Goal: Download file/media

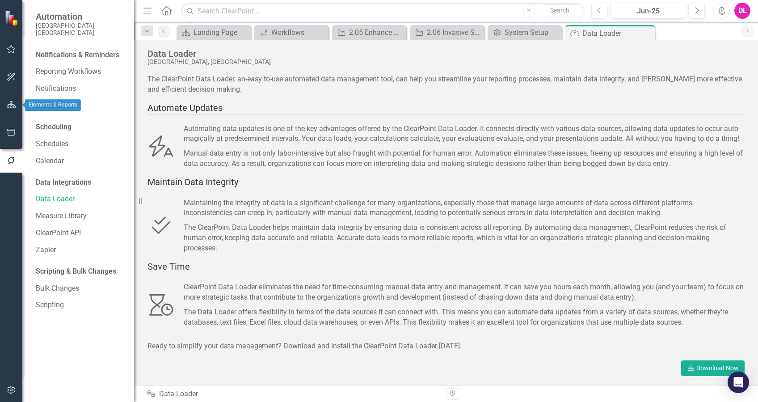
click at [8, 105] on icon "button" at bounding box center [11, 104] width 9 height 7
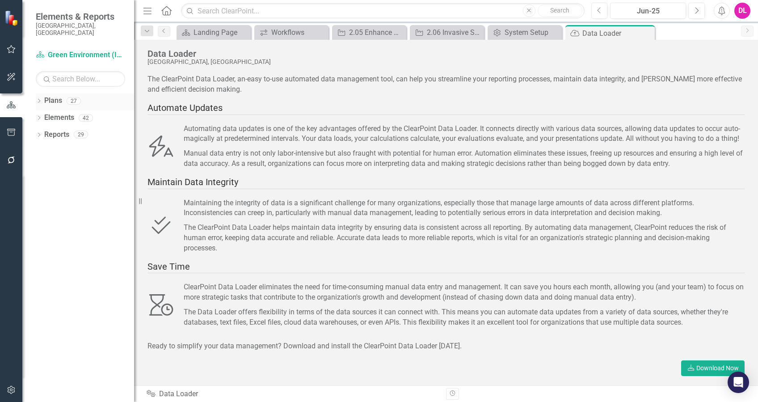
click at [41, 99] on icon "Dropdown" at bounding box center [39, 101] width 6 height 5
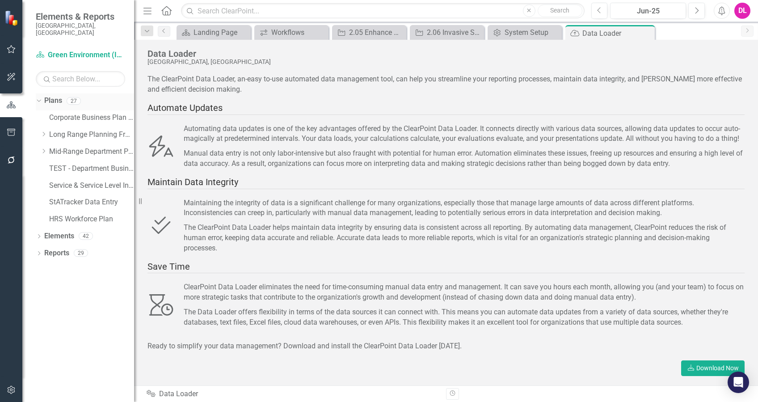
click at [41, 97] on div "Dropdown" at bounding box center [38, 100] width 8 height 6
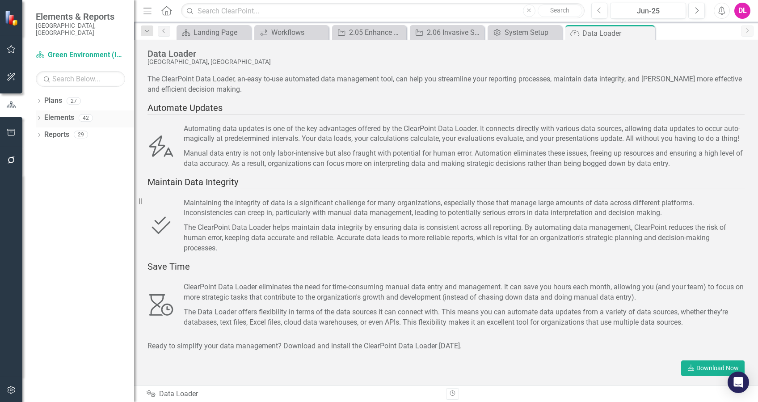
click at [39, 116] on icon "Dropdown" at bounding box center [39, 118] width 6 height 5
click at [104, 130] on link "Strategic Direction Strategic Directions" at bounding box center [86, 135] width 75 height 10
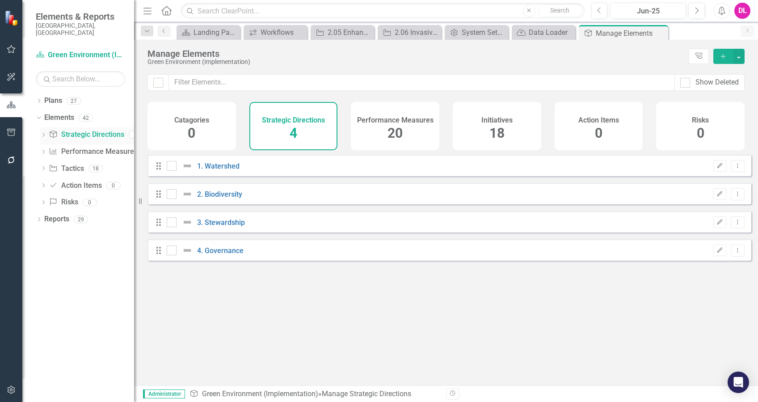
checkbox input "false"
click at [39, 99] on icon "Dropdown" at bounding box center [39, 101] width 6 height 5
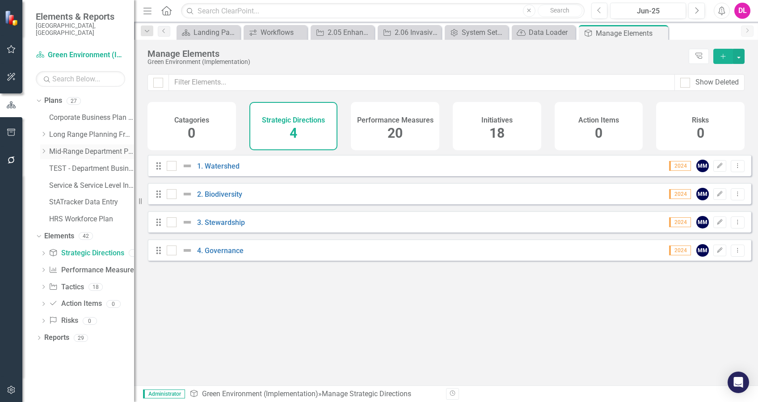
click at [72, 147] on link "Mid-Range Department Plans" at bounding box center [91, 152] width 85 height 10
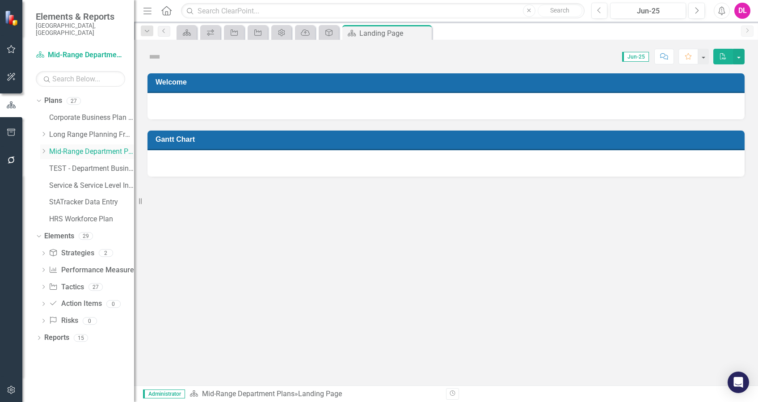
click at [45, 148] on icon "Dropdown" at bounding box center [43, 150] width 7 height 5
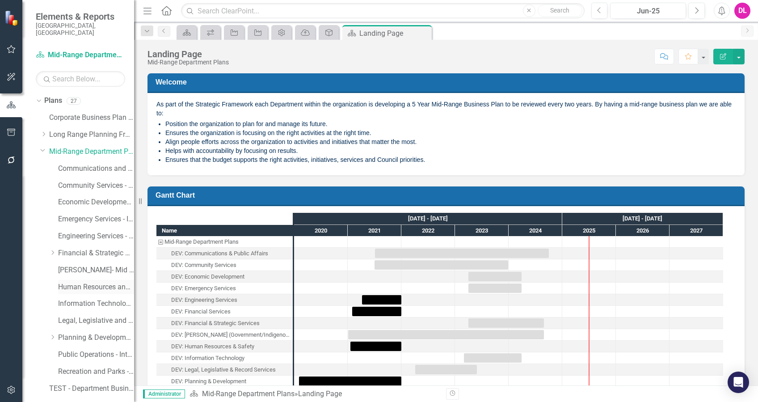
click at [94, 282] on link "Human Resources and Safety - Integrated Business Plan" at bounding box center [96, 287] width 76 height 10
click at [41, 147] on icon "Dropdown" at bounding box center [42, 150] width 5 height 7
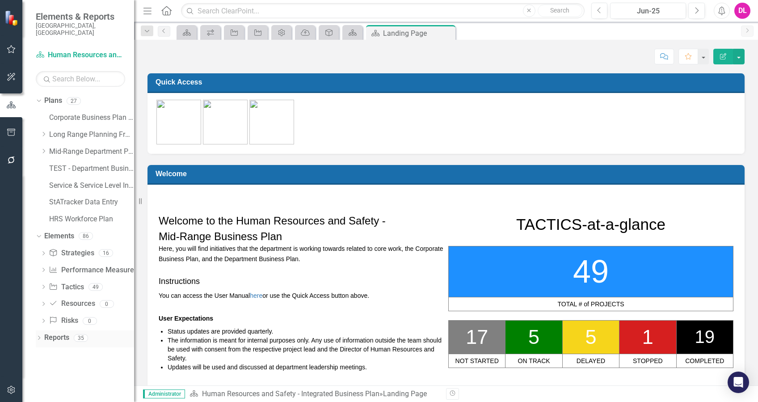
drag, startPoint x: 39, startPoint y: 329, endPoint x: 51, endPoint y: 329, distance: 12.1
click at [39, 336] on icon "Dropdown" at bounding box center [39, 338] width 6 height 5
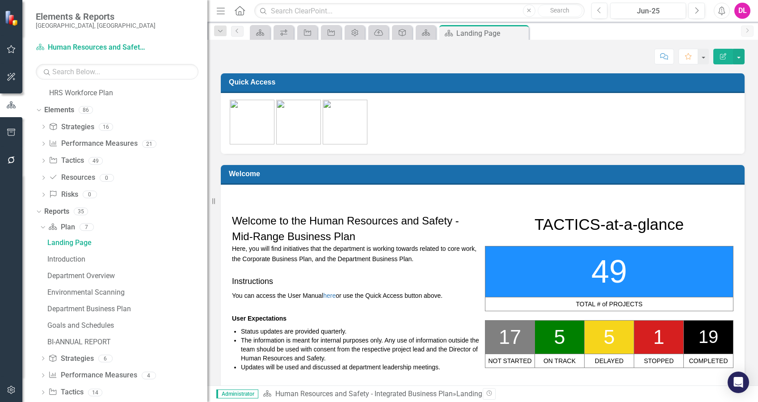
drag, startPoint x: 139, startPoint y: 309, endPoint x: 212, endPoint y: 308, distance: 73.3
click at [212, 308] on div "Resize" at bounding box center [210, 201] width 7 height 402
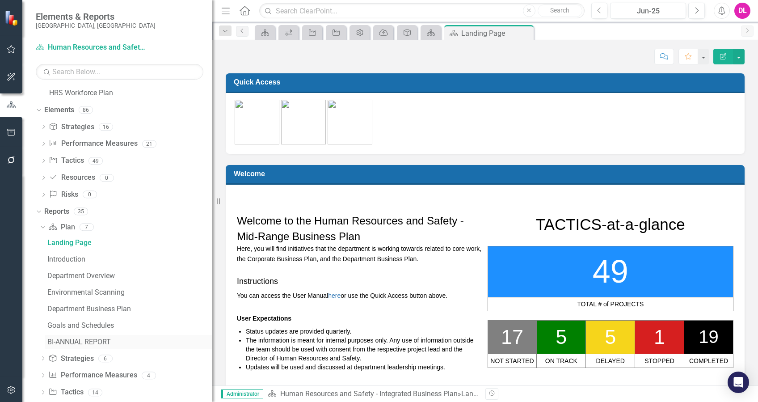
click at [92, 341] on div "BI-ANNUAL REPORT" at bounding box center [129, 342] width 165 height 8
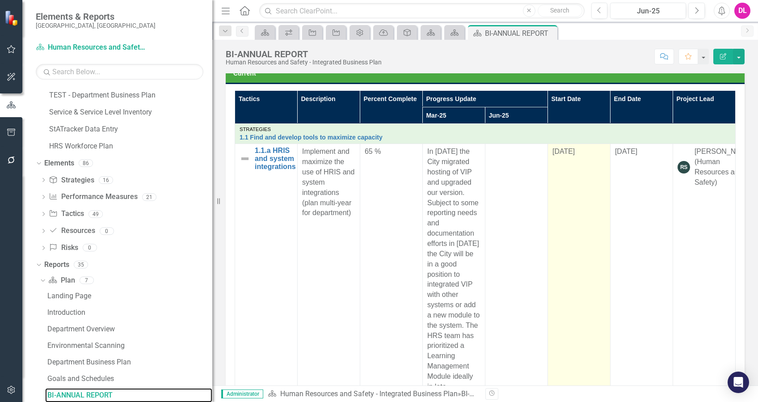
scroll to position [358, 0]
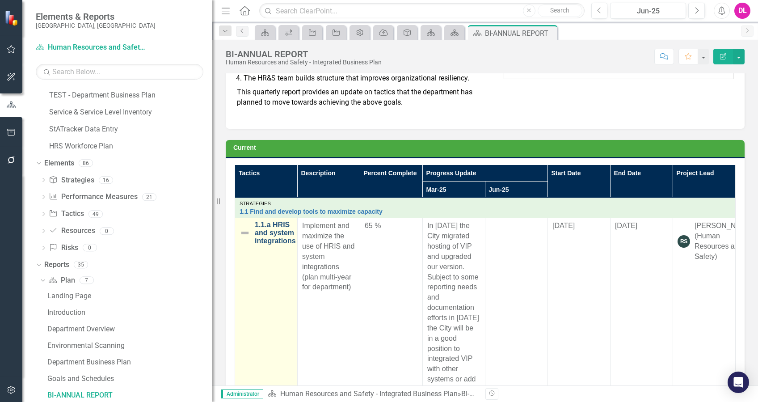
click at [286, 236] on link "1.1.a HRIS and system integrations" at bounding box center [275, 233] width 41 height 24
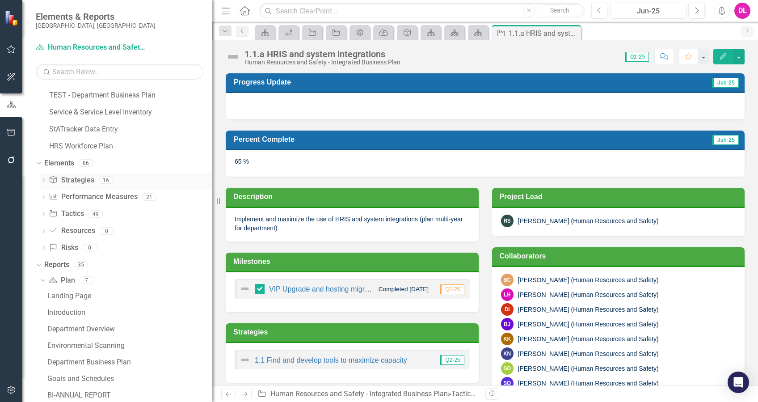
click at [68, 181] on link "Strategy Strategies" at bounding box center [71, 180] width 45 height 10
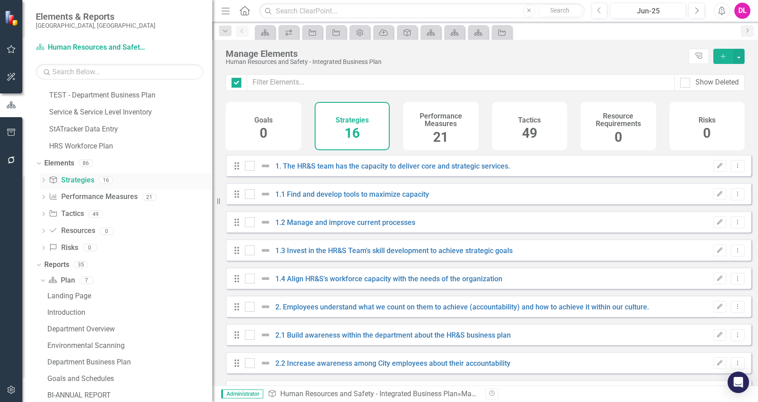
checkbox input "false"
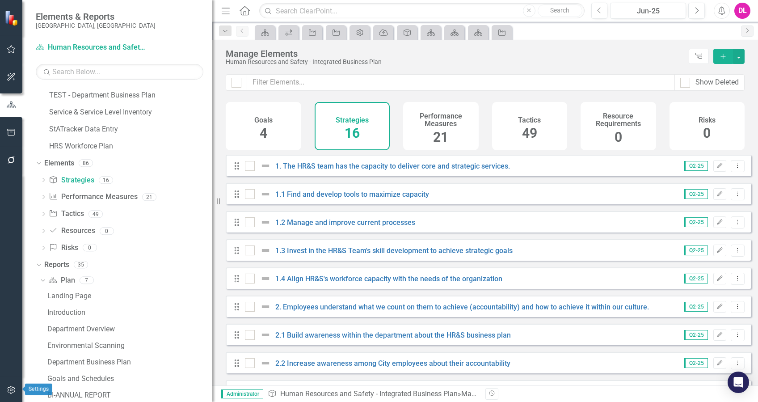
click at [8, 390] on icon "button" at bounding box center [11, 390] width 8 height 8
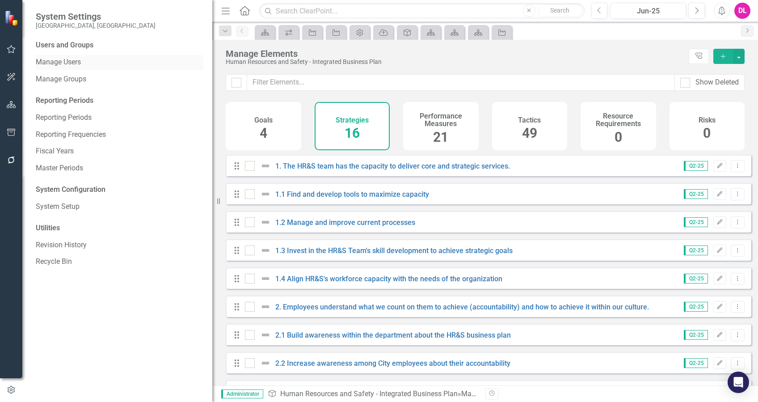
click at [76, 59] on link "Manage Users" at bounding box center [120, 62] width 168 height 10
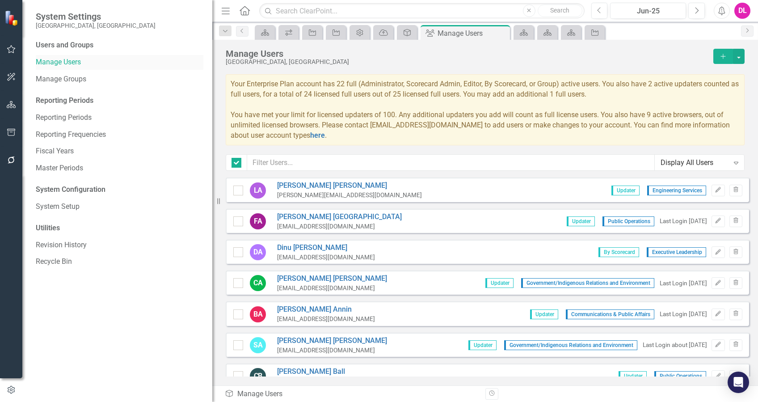
checkbox input "false"
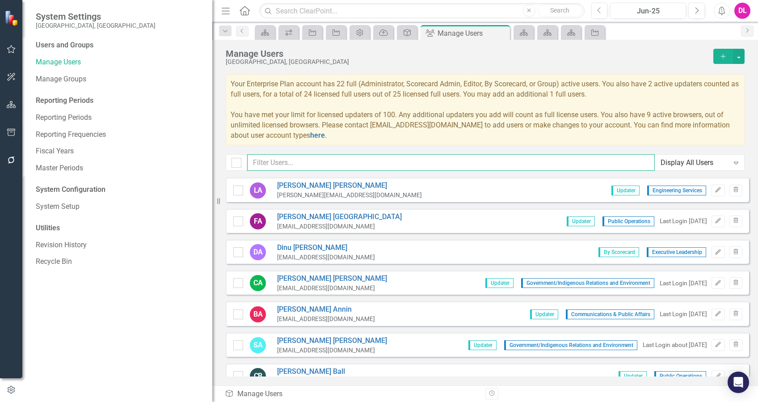
click at [322, 161] on input "text" at bounding box center [451, 162] width 408 height 17
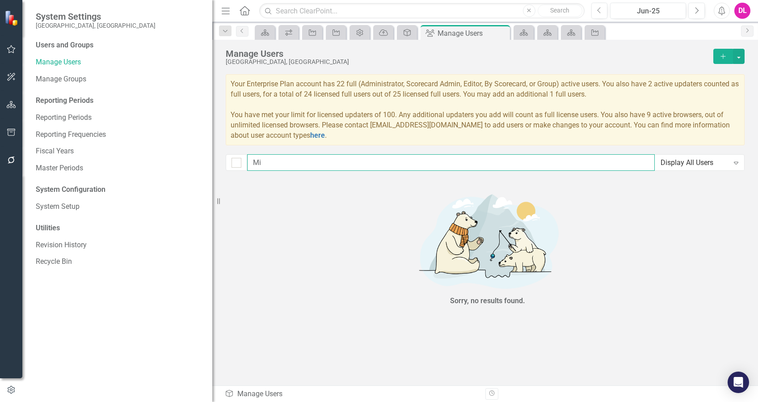
type input "M"
type input "L"
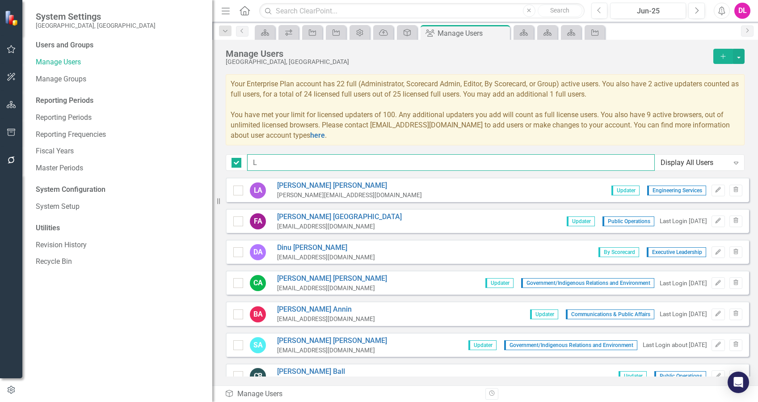
checkbox input "true"
type input "Le"
checkbox input "false"
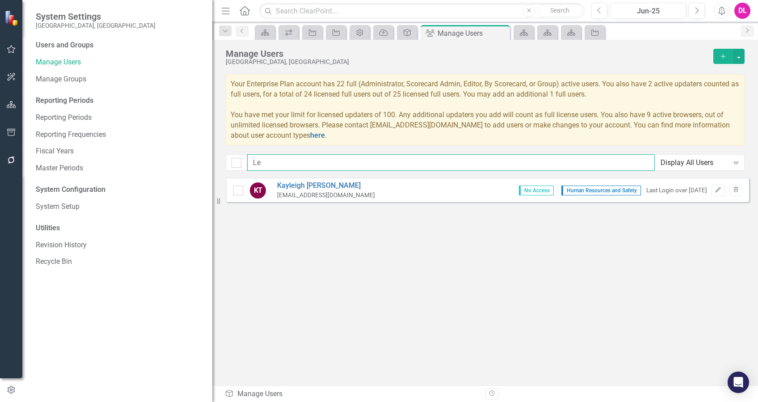
type input "L"
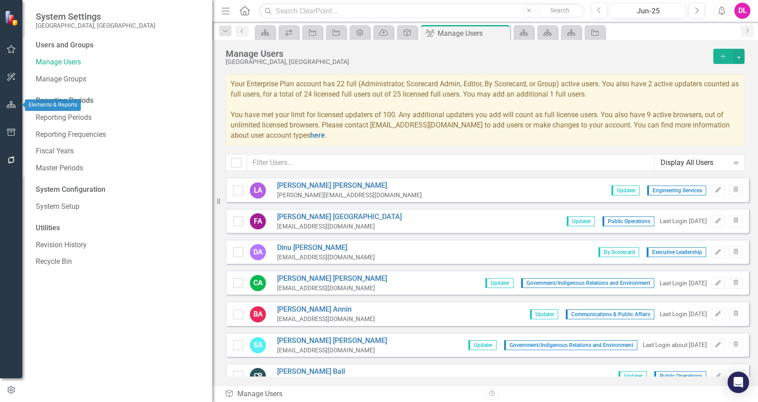
click at [8, 113] on button "button" at bounding box center [11, 105] width 20 height 19
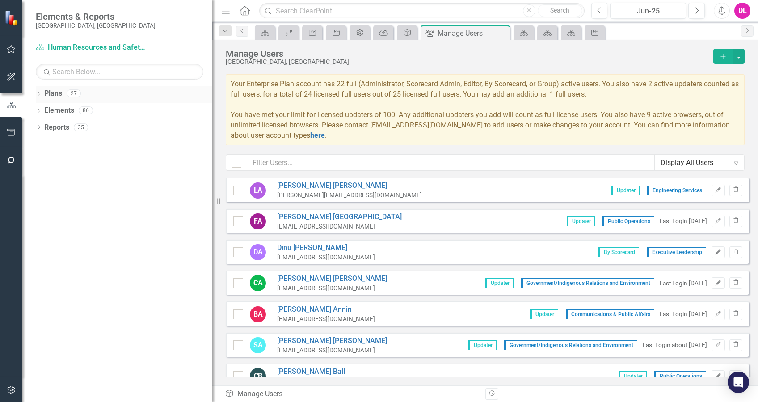
click at [41, 94] on icon "Dropdown" at bounding box center [39, 94] width 6 height 5
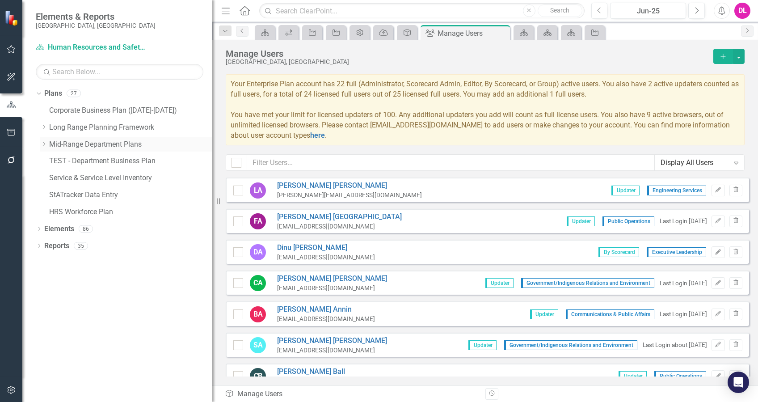
click at [46, 142] on icon "Dropdown" at bounding box center [43, 143] width 7 height 5
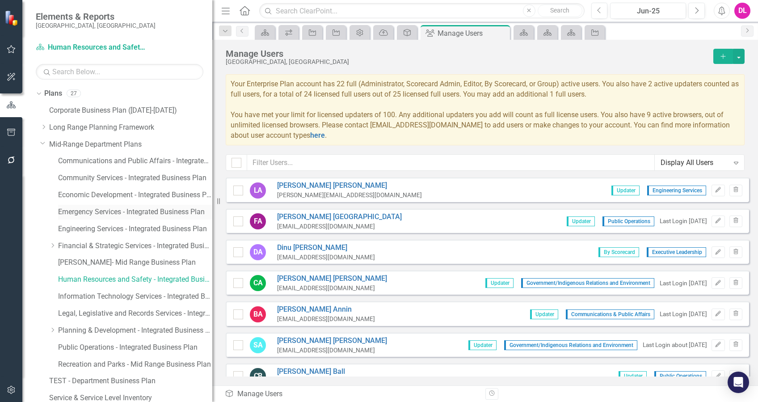
click at [127, 215] on link "Emergency Services - Integrated Business Plan" at bounding box center [135, 212] width 154 height 10
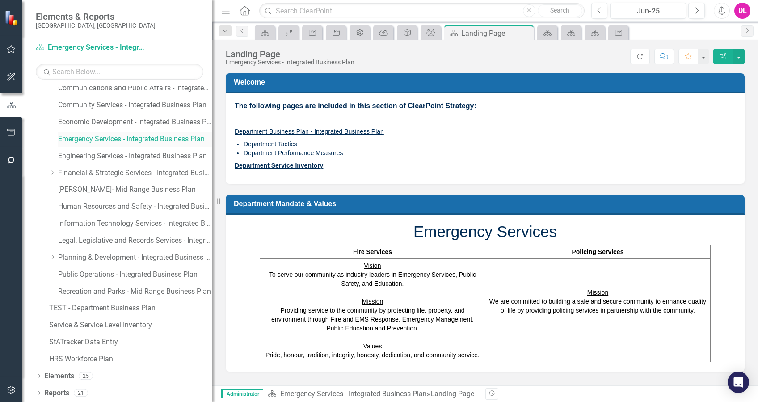
scroll to position [73, 0]
click at [35, 376] on div "Dropdown Plans 27 Corporate Business Plan ([DATE]-[DATE]) Dropdown Long Range P…" at bounding box center [117, 244] width 190 height 316
click at [39, 373] on div "Dropdown" at bounding box center [39, 377] width 6 height 8
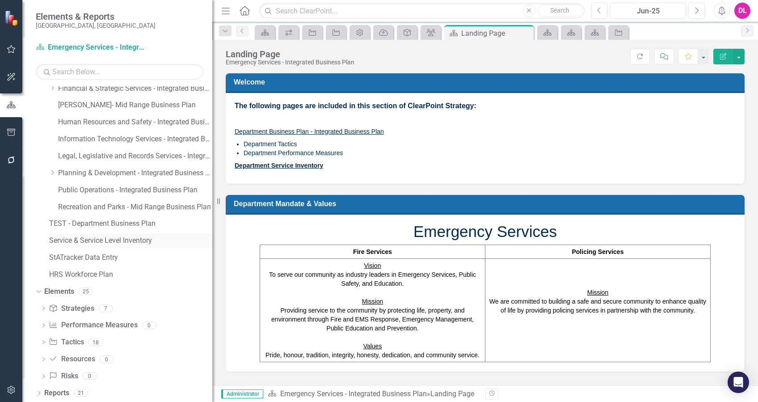
scroll to position [158, 0]
click at [81, 308] on link "Strategy Strategies" at bounding box center [71, 308] width 45 height 10
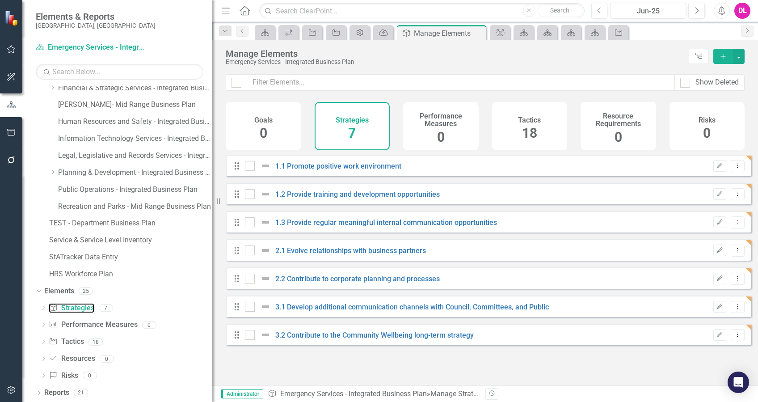
checkbox input "false"
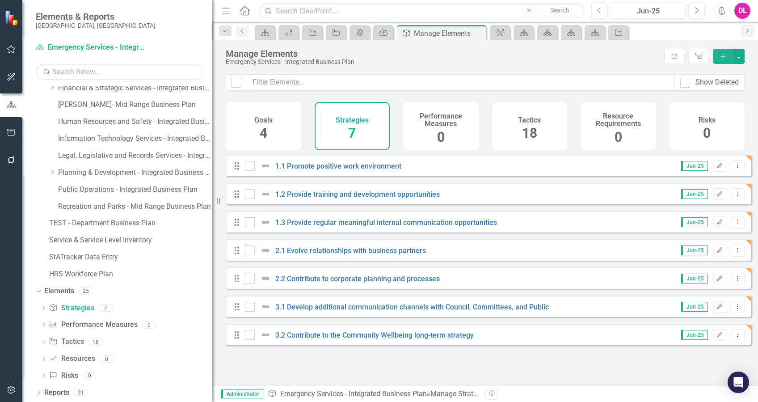
click at [289, 123] on div "Goals 4" at bounding box center [264, 126] width 76 height 48
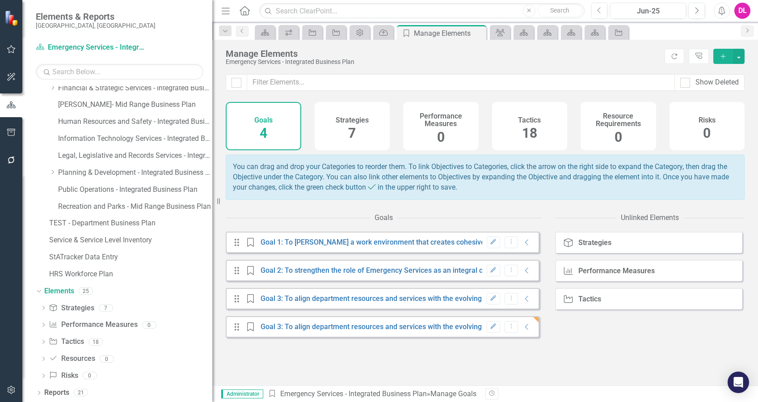
click at [360, 135] on div "Strategies 7" at bounding box center [353, 126] width 76 height 48
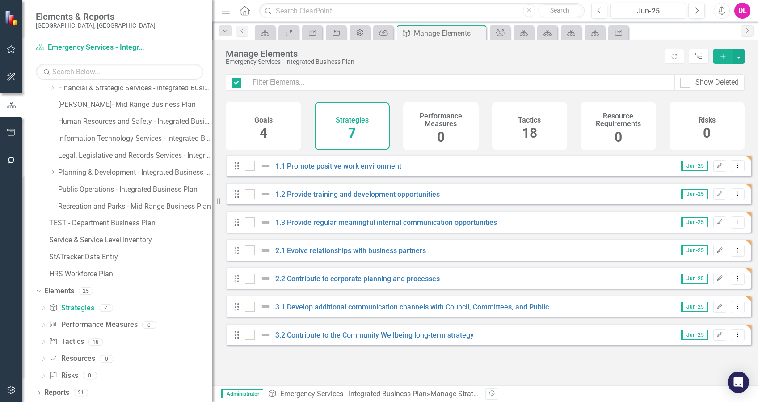
checkbox input "false"
click at [262, 129] on span "4" at bounding box center [264, 133] width 8 height 16
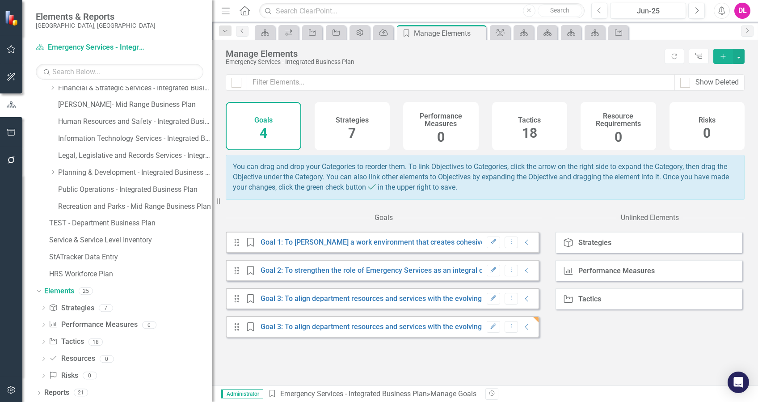
click at [340, 119] on h4 "Strategies" at bounding box center [352, 120] width 33 height 8
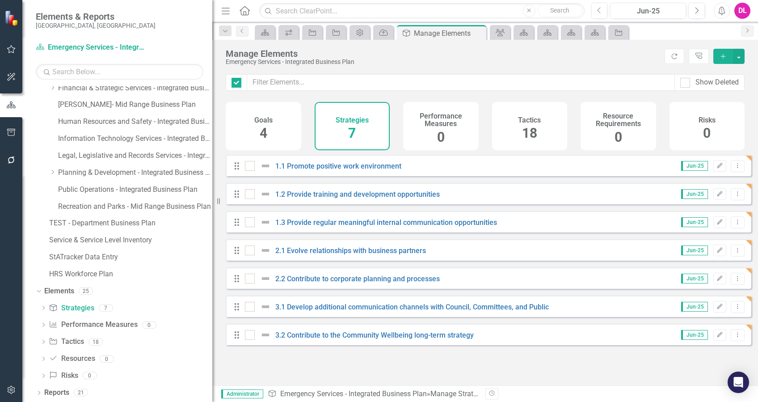
checkbox input "false"
click at [526, 127] on span "18" at bounding box center [529, 133] width 15 height 16
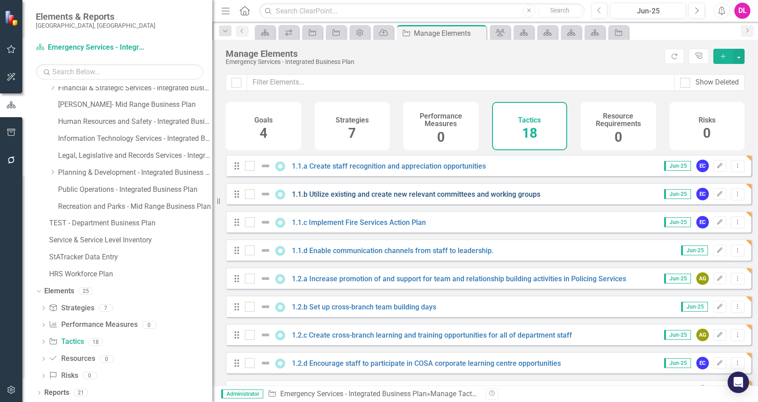
click at [338, 198] on link "1.1.b Utilize existing and create new relevant committees and working groups" at bounding box center [416, 194] width 249 height 8
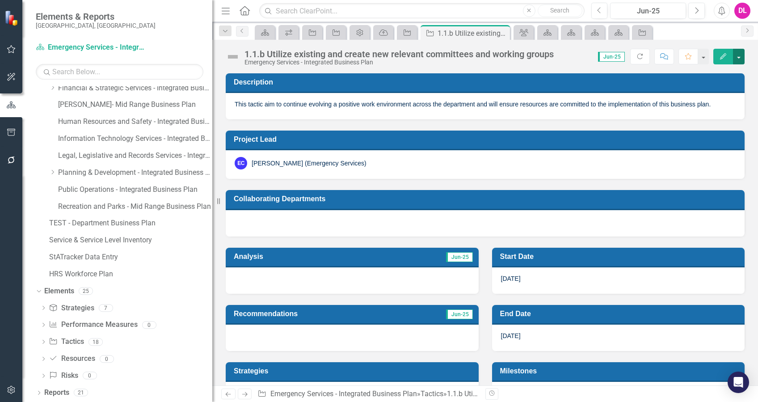
click at [740, 61] on button "button" at bounding box center [739, 57] width 12 height 16
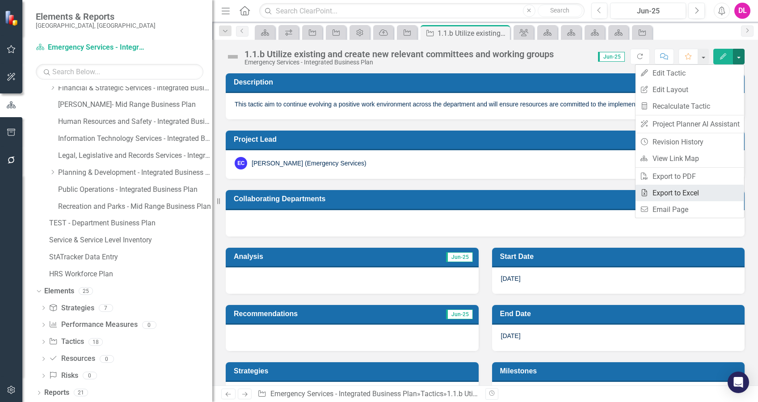
click at [701, 191] on link "Excel Export to Excel" at bounding box center [690, 193] width 109 height 17
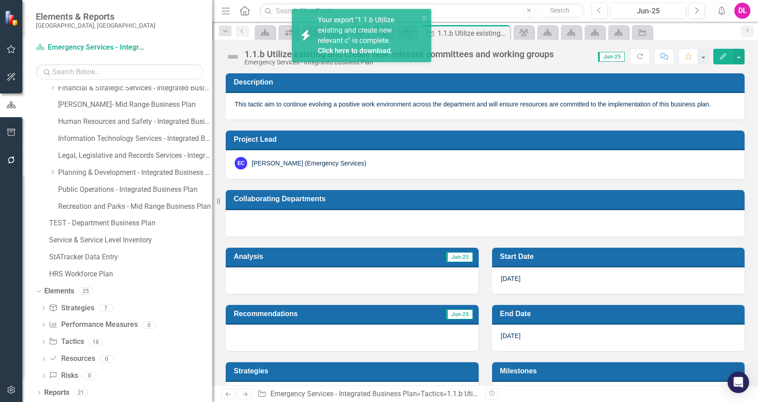
click at [379, 49] on link "Click here to download." at bounding box center [355, 50] width 75 height 8
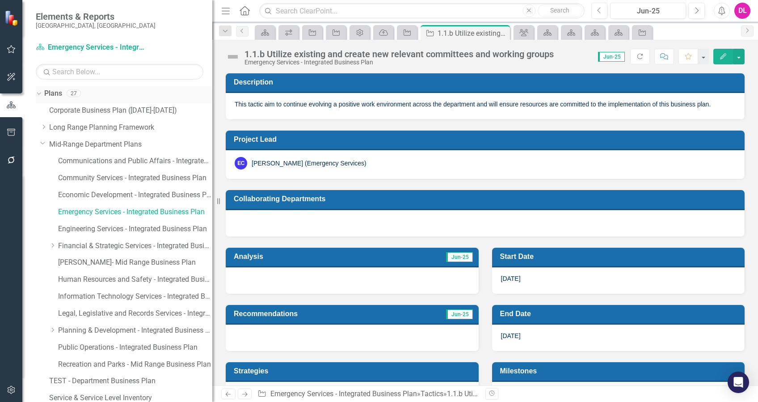
click at [40, 97] on div "Dropdown" at bounding box center [39, 95] width 6 height 4
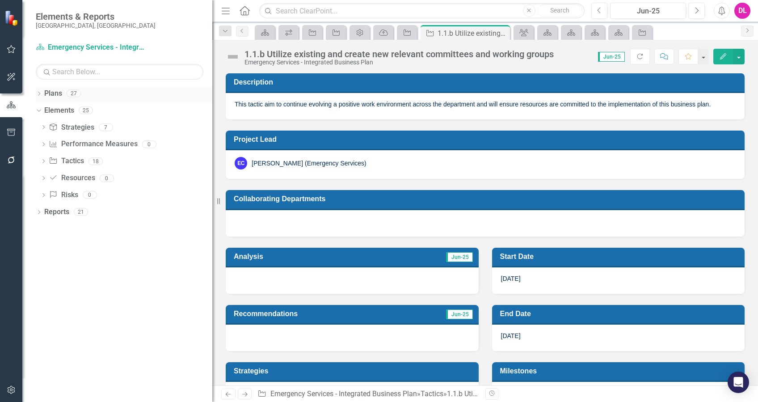
click at [39, 95] on icon "Dropdown" at bounding box center [39, 94] width 6 height 5
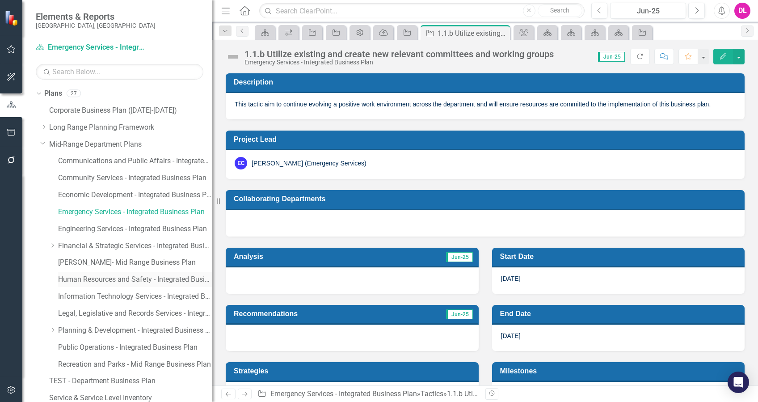
click at [114, 278] on link "Human Resources and Safety - Integrated Business Plan" at bounding box center [135, 279] width 154 height 10
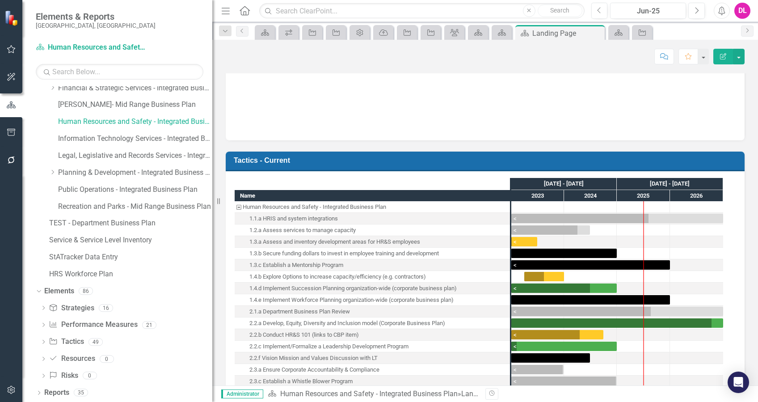
scroll to position [358, 0]
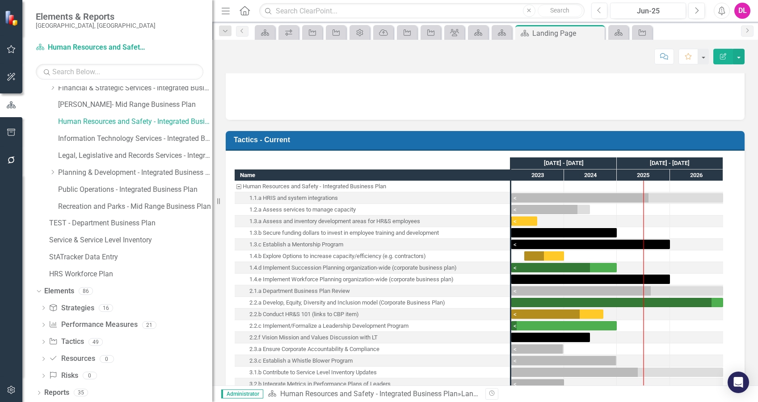
drag, startPoint x: 38, startPoint y: 289, endPoint x: 41, endPoint y: 317, distance: 27.9
click at [38, 289] on icon "Dropdown" at bounding box center [37, 290] width 5 height 6
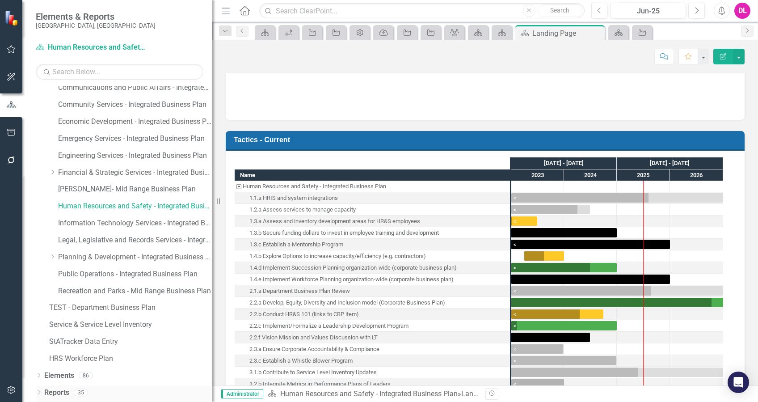
click at [36, 392] on icon "Dropdown" at bounding box center [39, 393] width 6 height 5
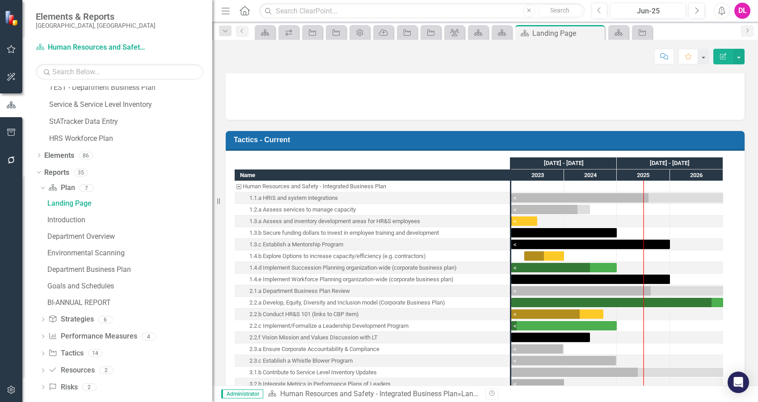
scroll to position [301, 0]
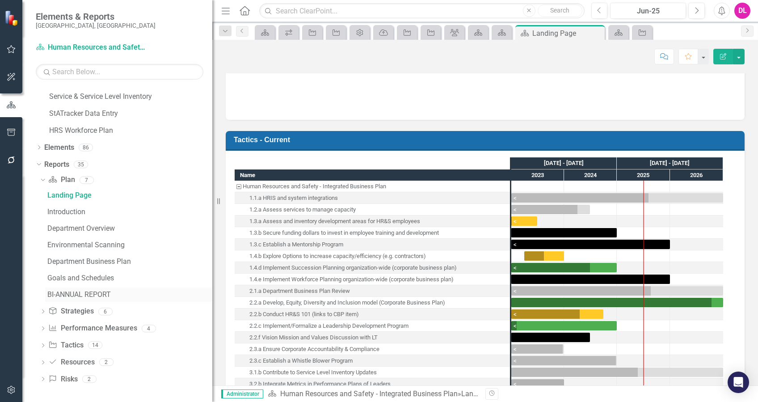
click at [89, 293] on div "BI-ANNUAL REPORT" at bounding box center [129, 295] width 165 height 8
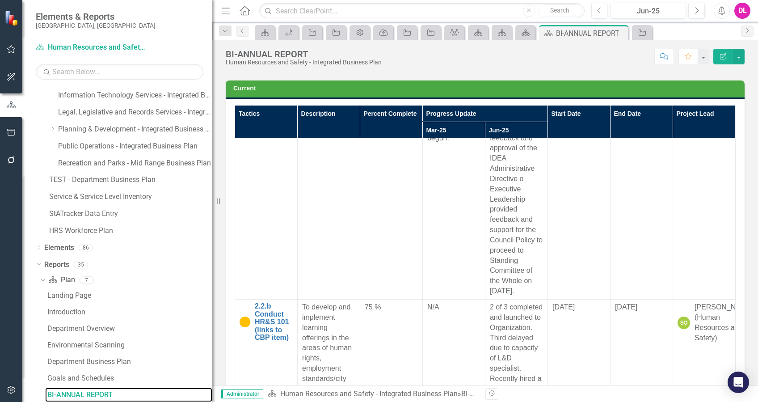
scroll to position [4232, 0]
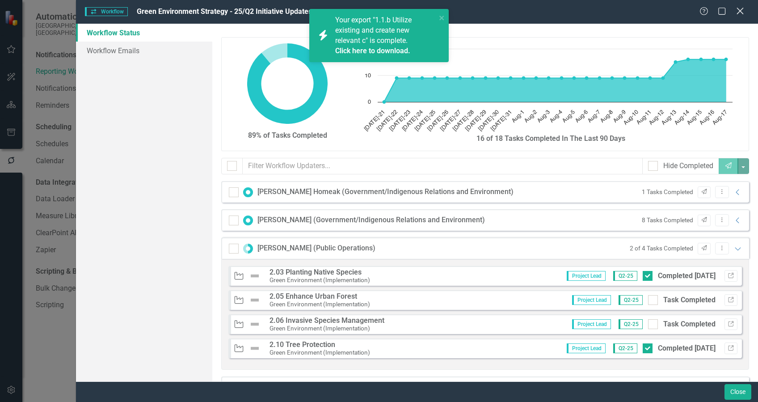
click at [741, 12] on icon at bounding box center [740, 11] width 7 height 7
